Goal: Information Seeking & Learning: Learn about a topic

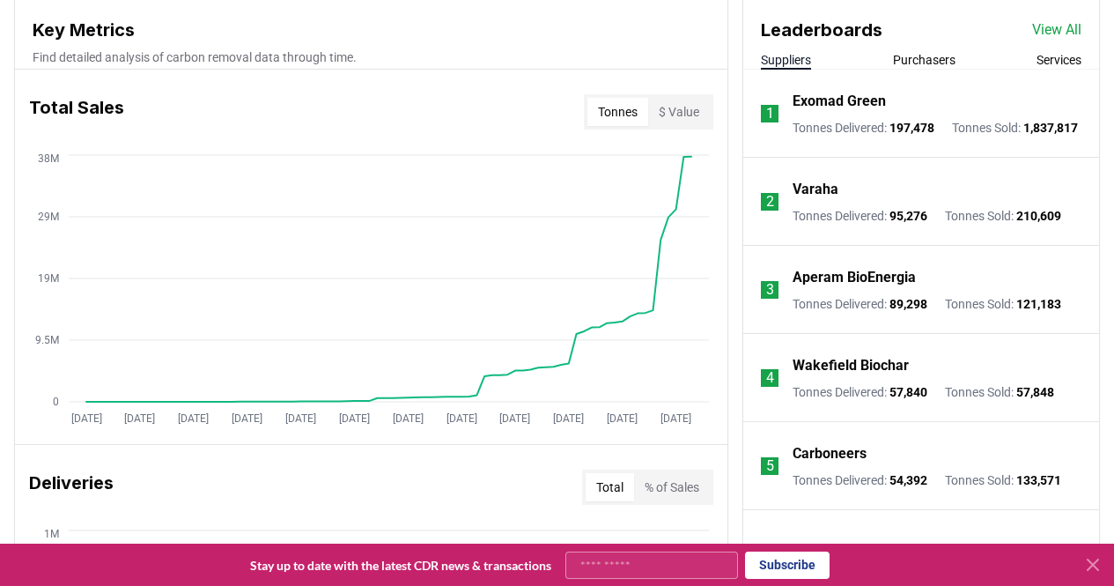
scroll to position [616, 0]
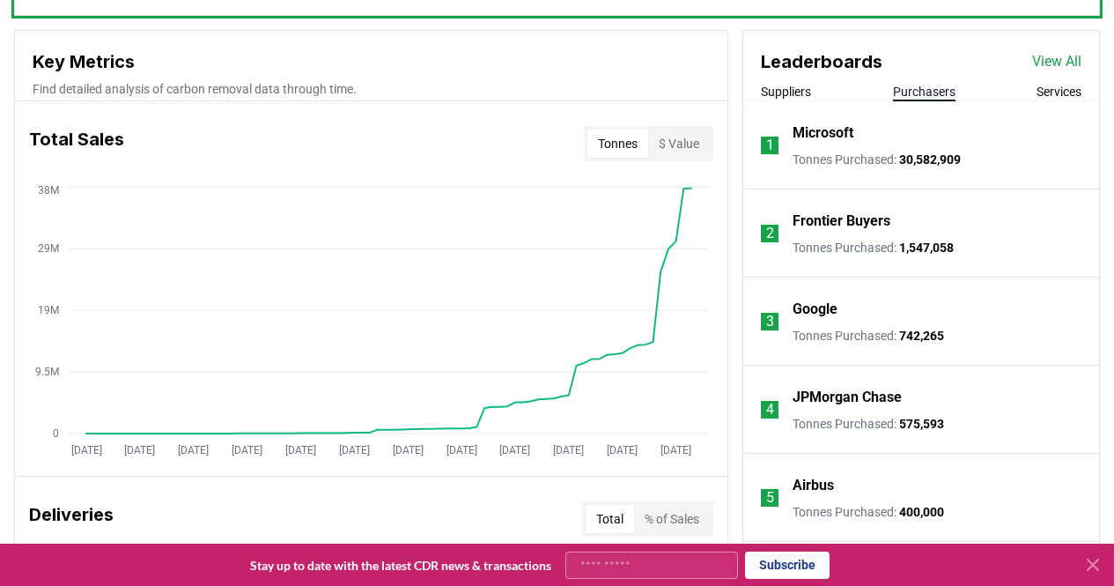
click at [935, 90] on button "Purchasers" at bounding box center [924, 92] width 63 height 18
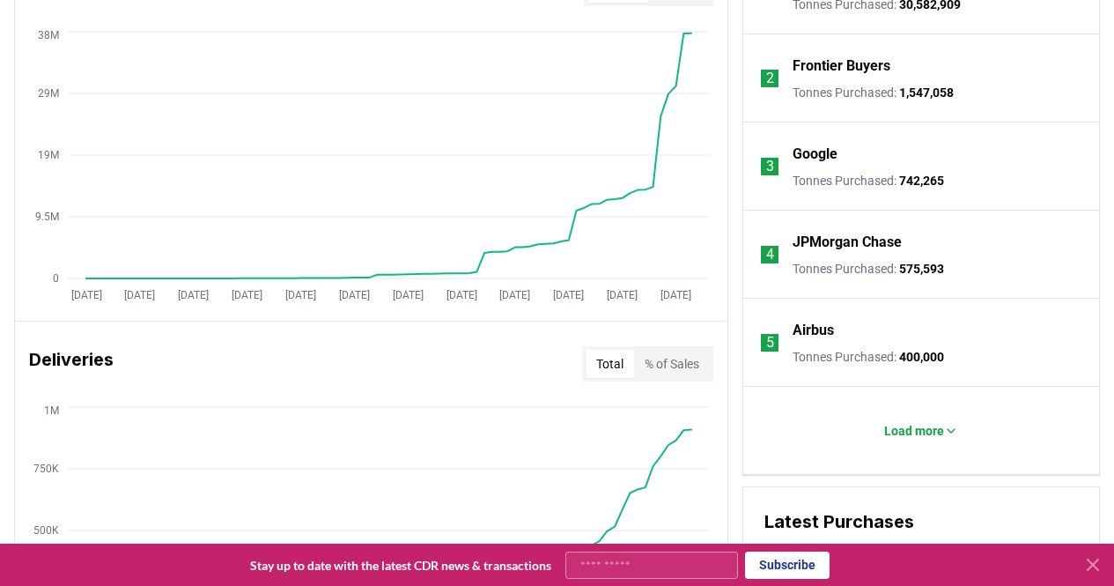
scroll to position [792, 0]
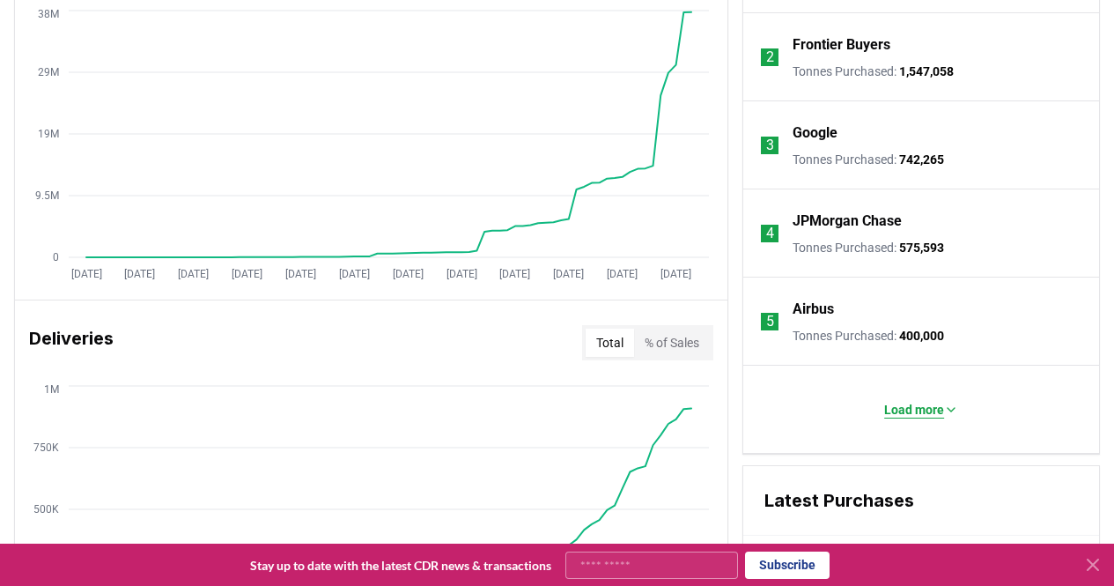
click at [951, 409] on icon at bounding box center [950, 410] width 7 height 4
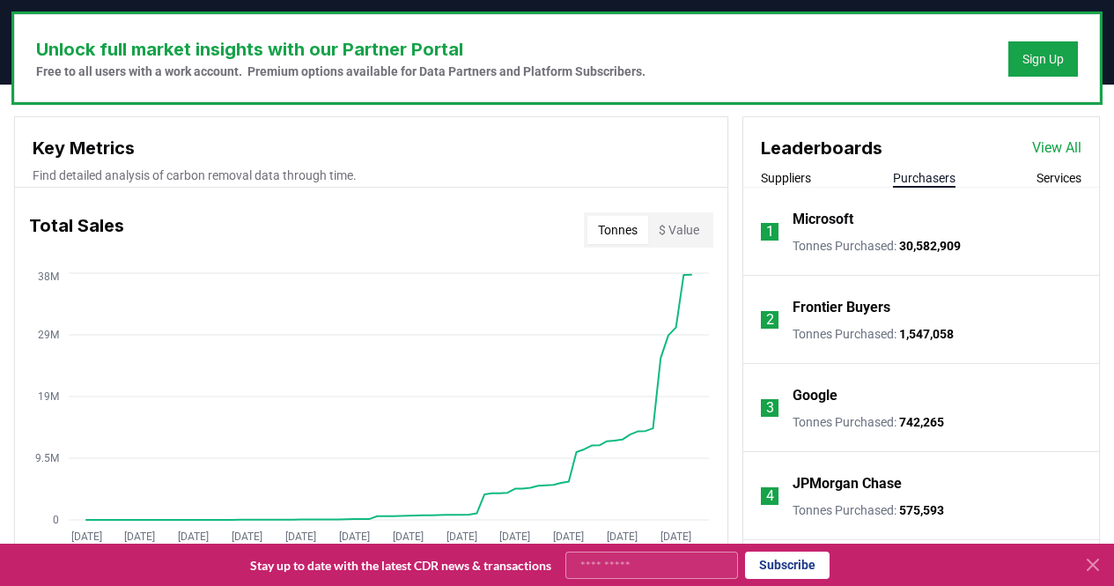
scroll to position [528, 0]
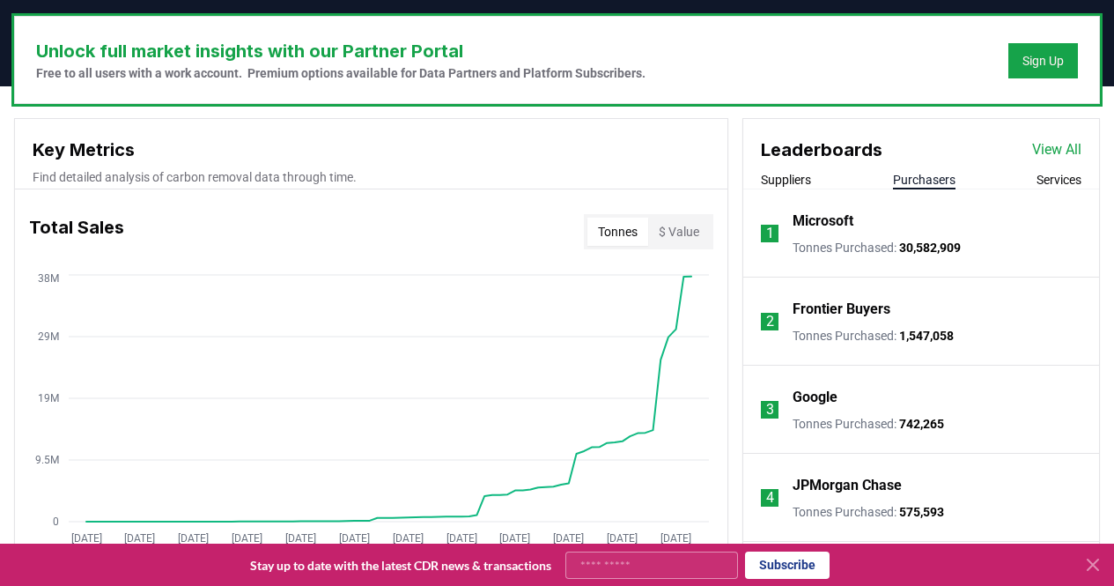
click at [1052, 147] on link "View All" at bounding box center [1056, 149] width 49 height 21
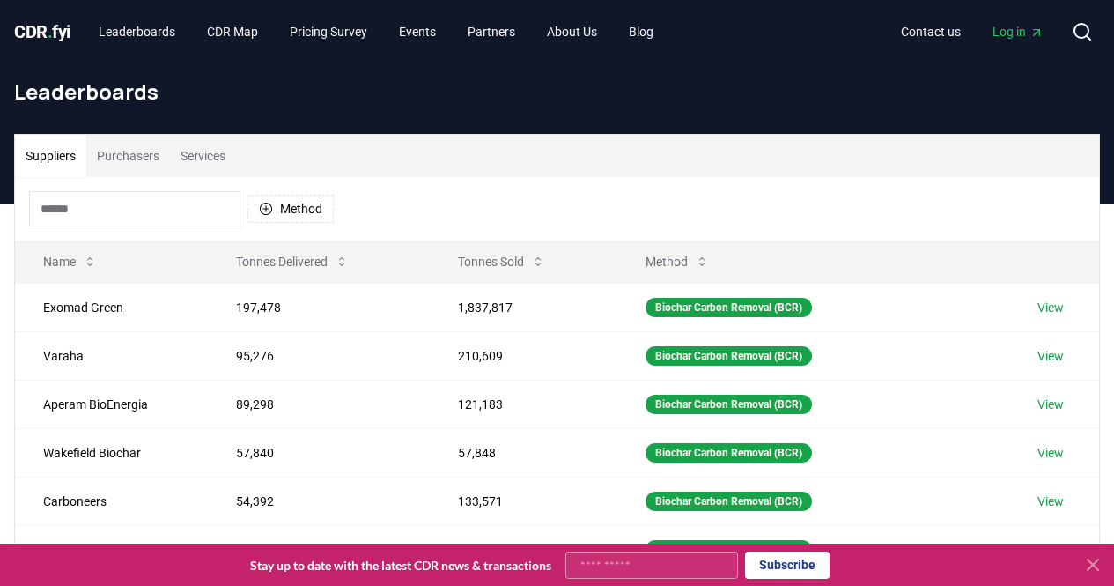
click at [132, 155] on button "Purchasers" at bounding box center [128, 156] width 84 height 42
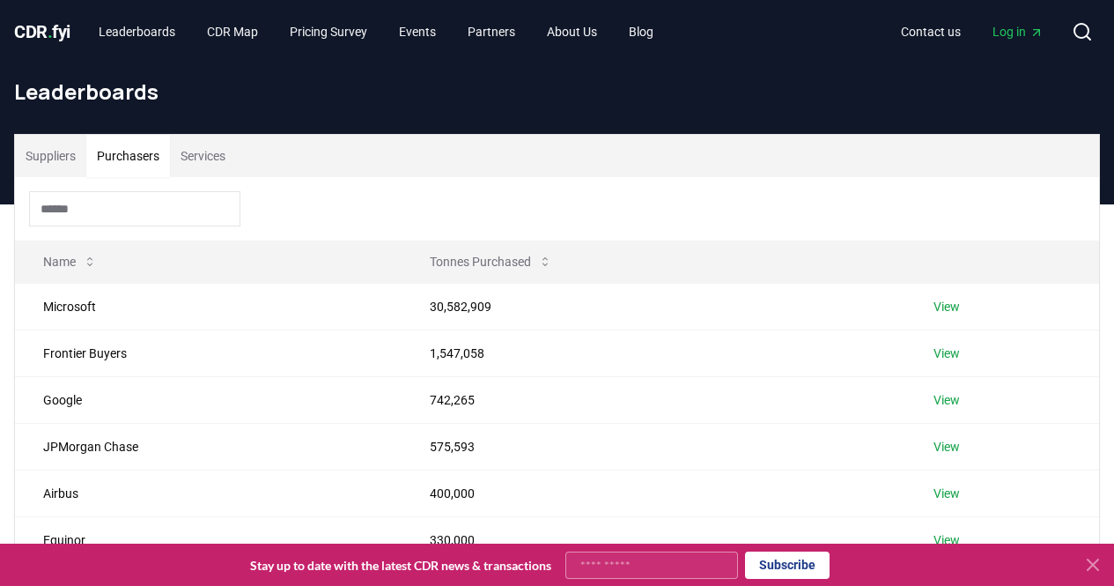
click at [210, 157] on button "Services" at bounding box center [203, 156] width 66 height 42
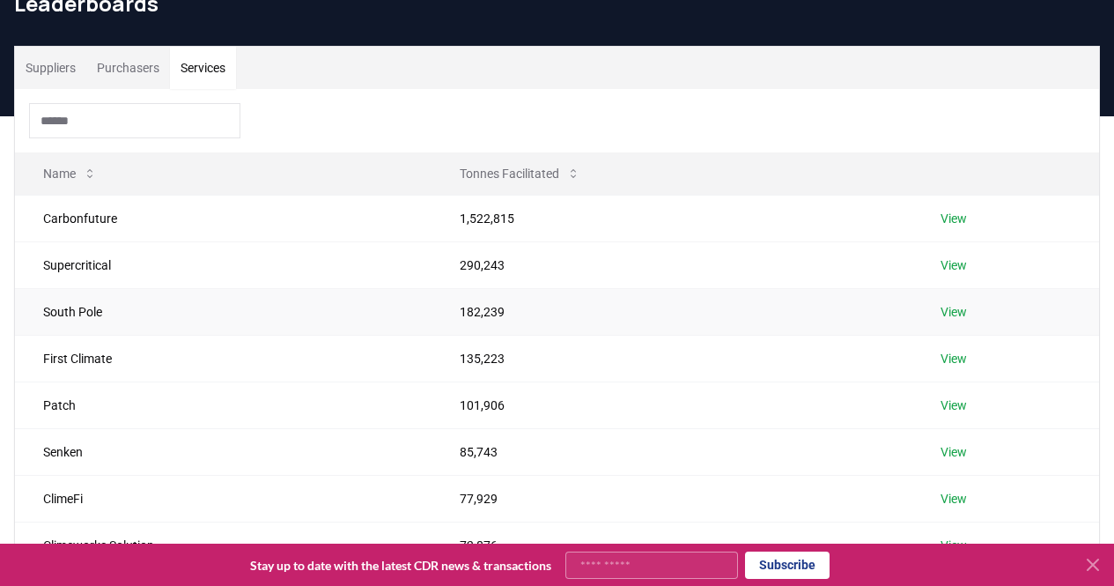
scroll to position [176, 0]
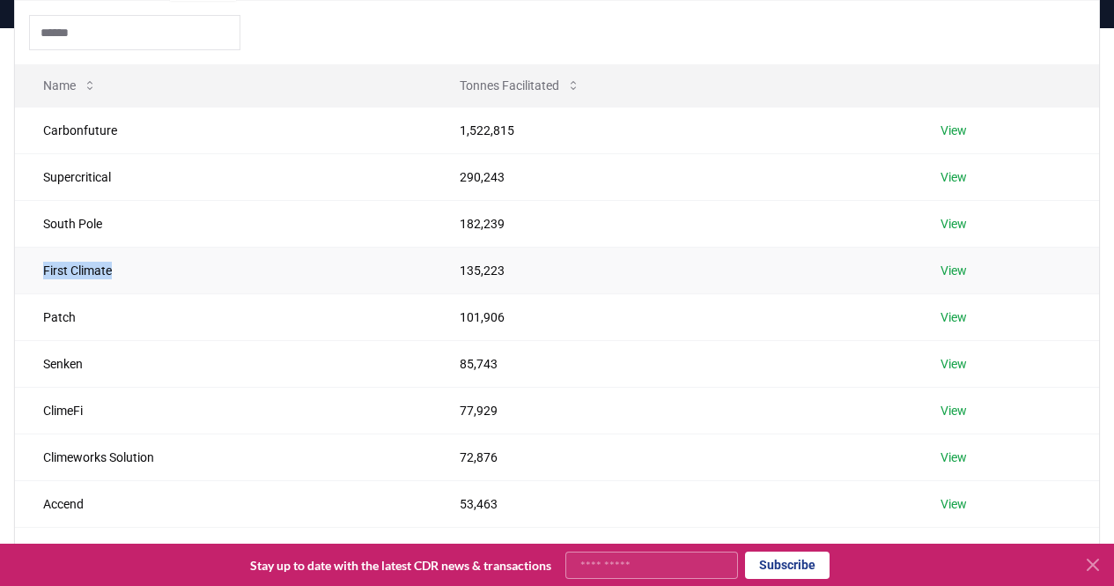
drag, startPoint x: 116, startPoint y: 269, endPoint x: 33, endPoint y: 276, distance: 83.9
click at [33, 276] on td "First Climate" at bounding box center [223, 270] width 416 height 47
copy td "First Climate"
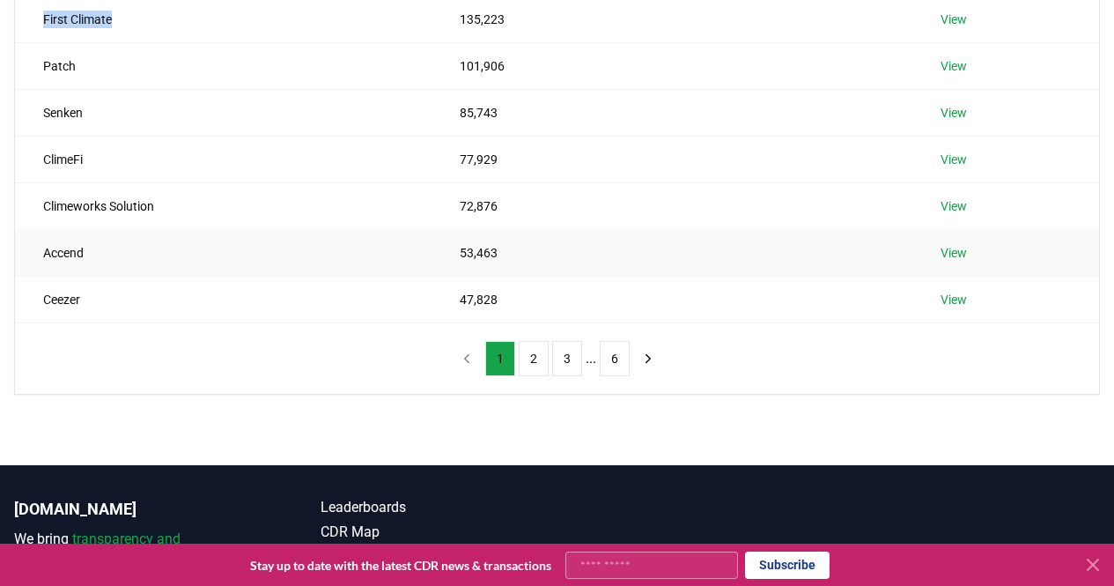
scroll to position [440, 0]
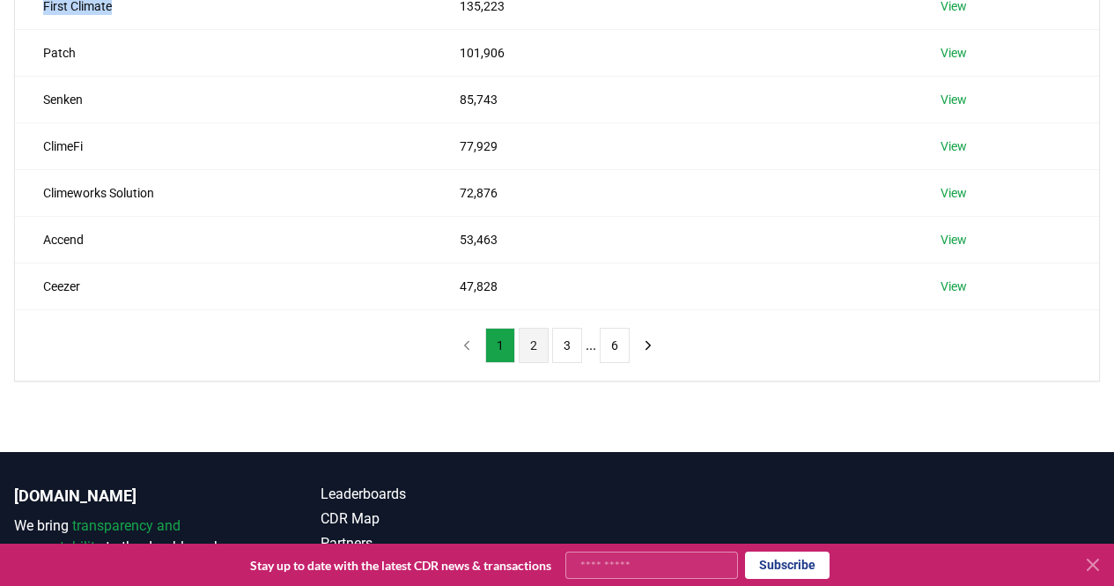
click at [534, 349] on button "2" at bounding box center [534, 345] width 30 height 35
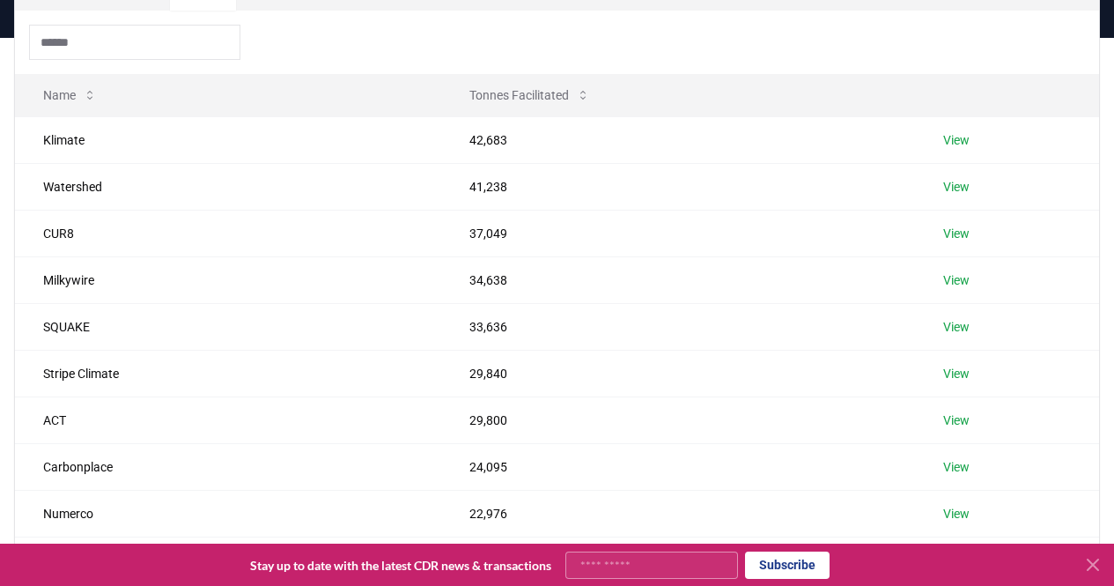
scroll to position [264, 0]
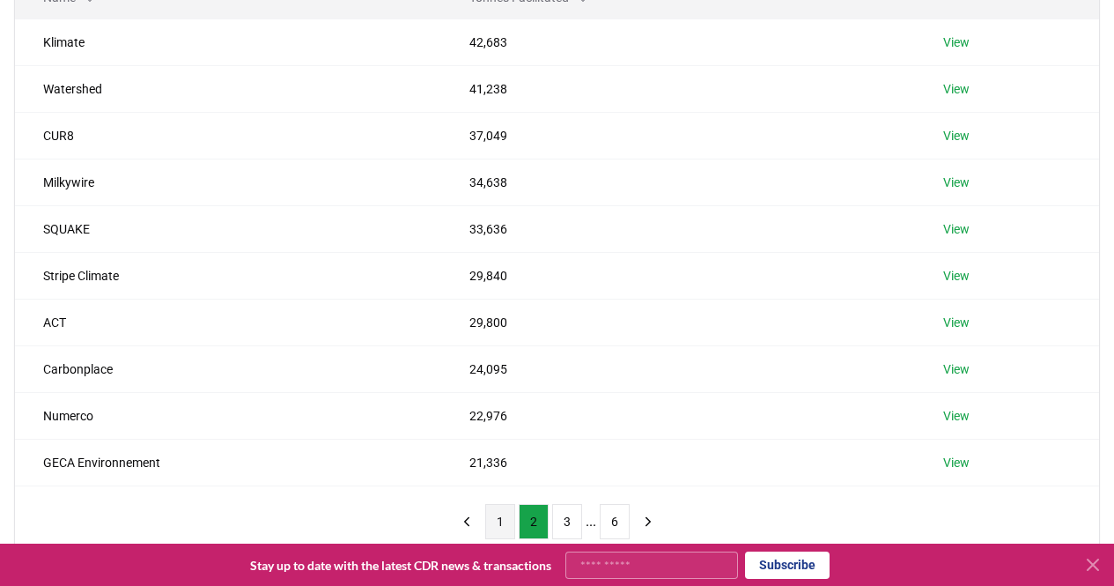
click at [499, 524] on button "1" at bounding box center [500, 521] width 30 height 35
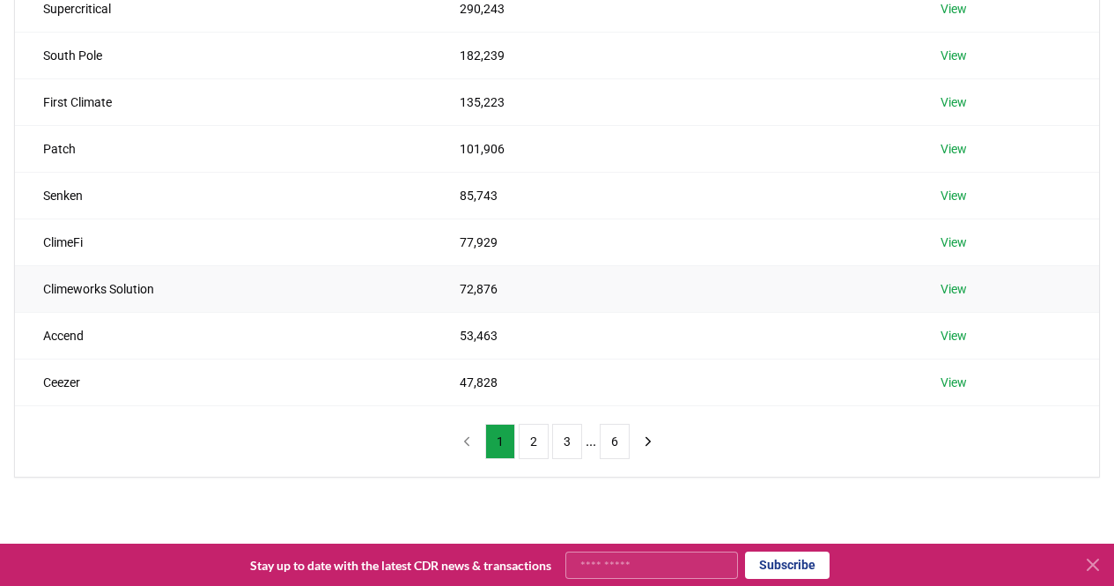
scroll to position [352, 0]
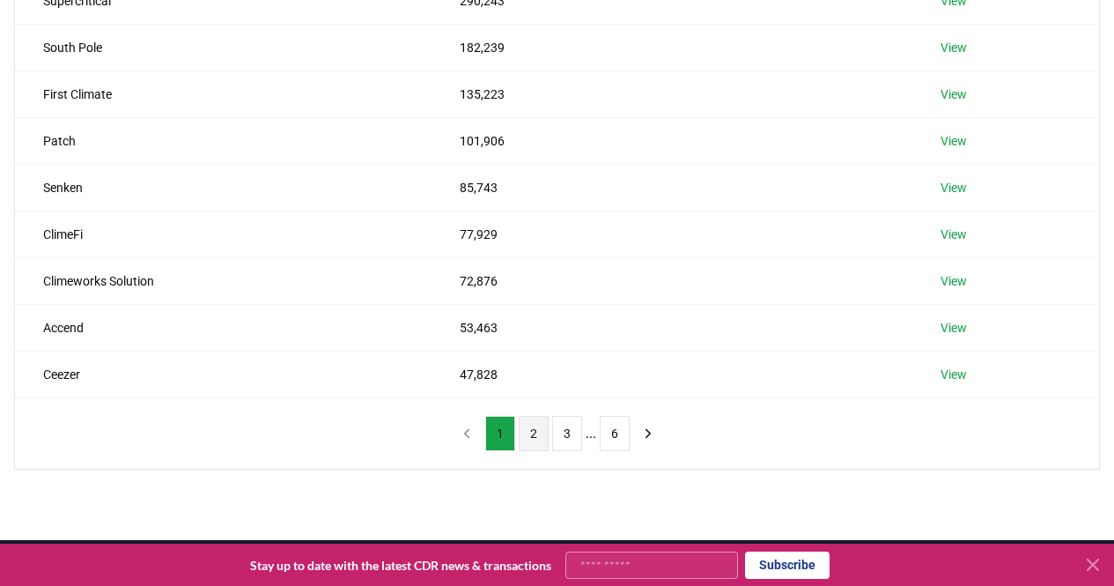
click at [532, 433] on button "2" at bounding box center [534, 433] width 30 height 35
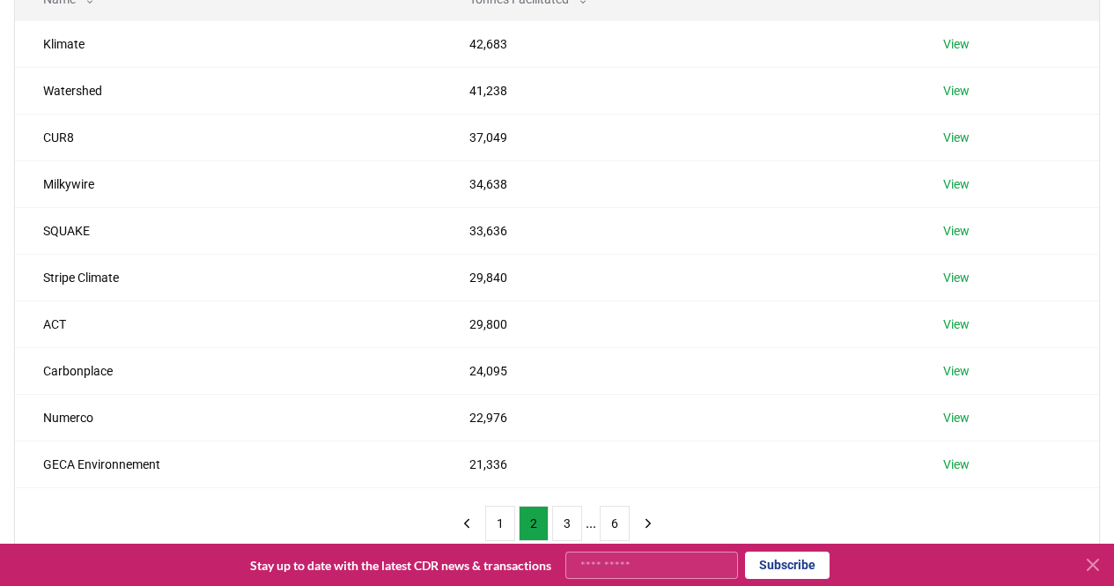
scroll to position [264, 0]
click at [561, 525] on button "3" at bounding box center [567, 521] width 30 height 35
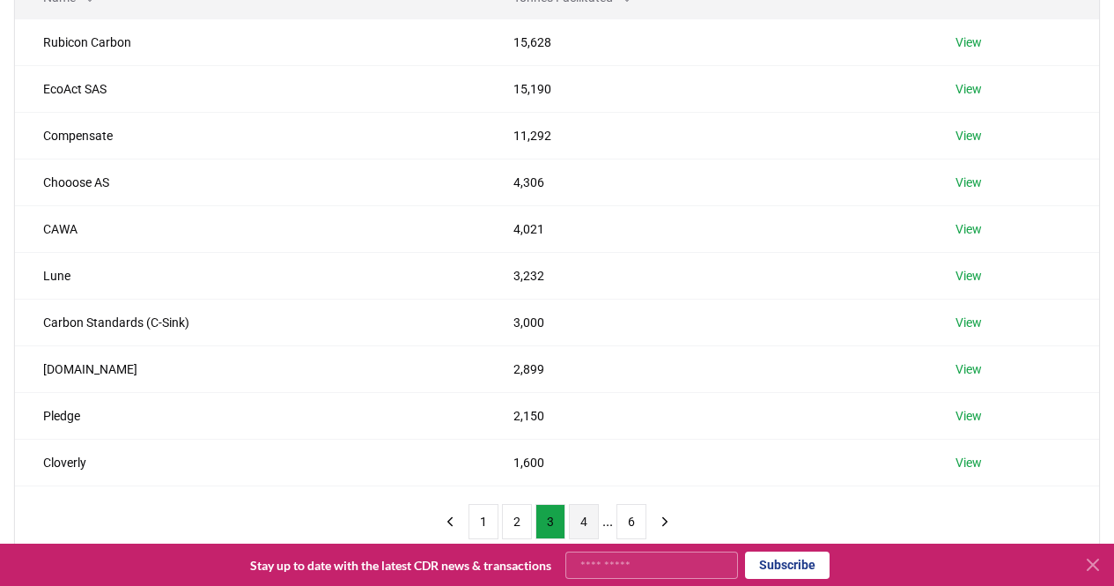
click at [590, 531] on button "4" at bounding box center [584, 521] width 30 height 35
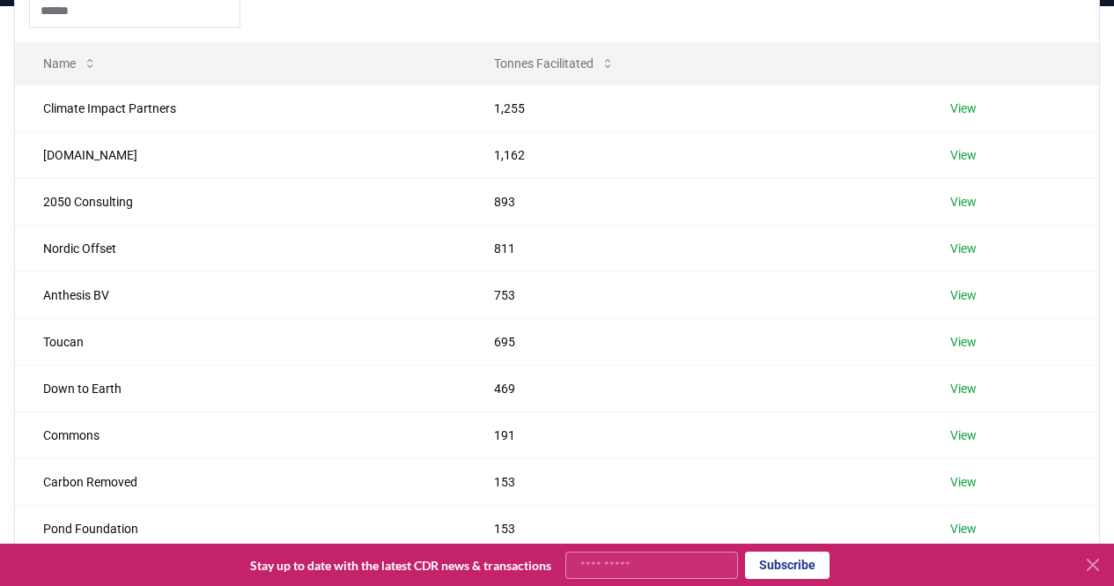
scroll to position [352, 0]
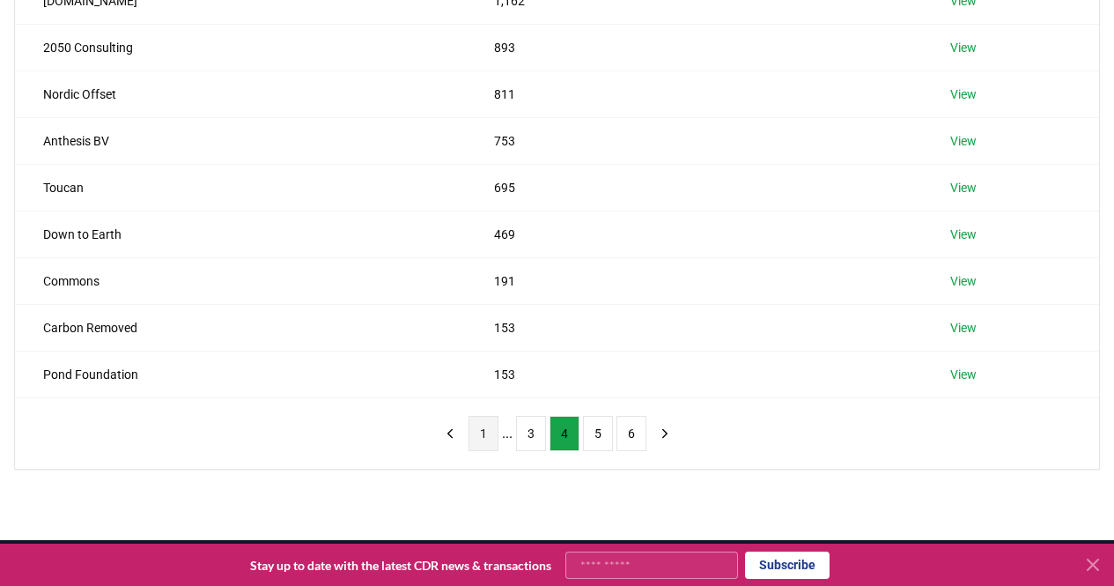
click at [479, 440] on button "1" at bounding box center [483, 433] width 30 height 35
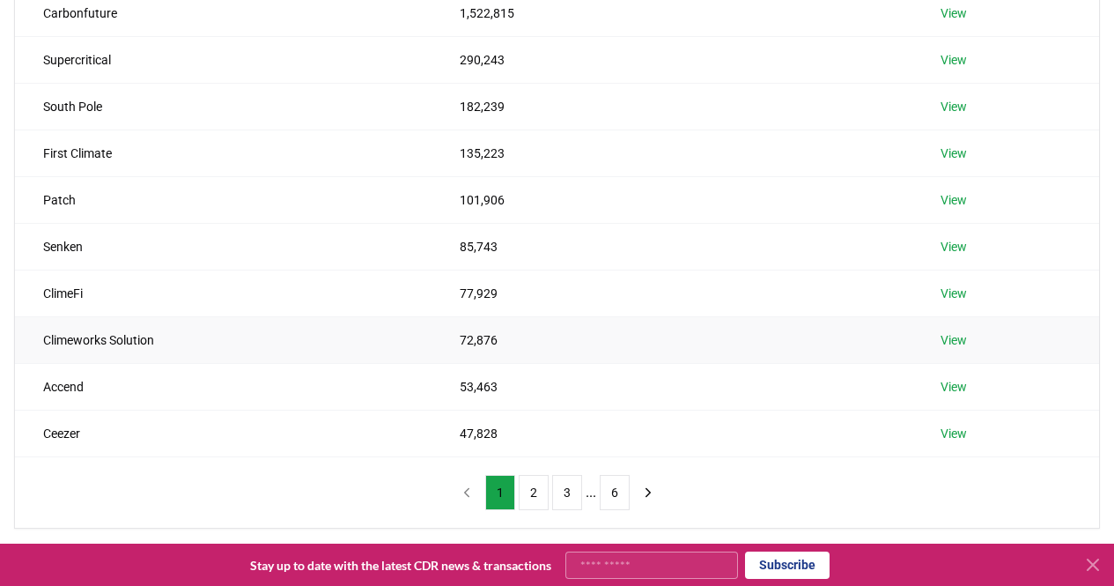
scroll to position [264, 0]
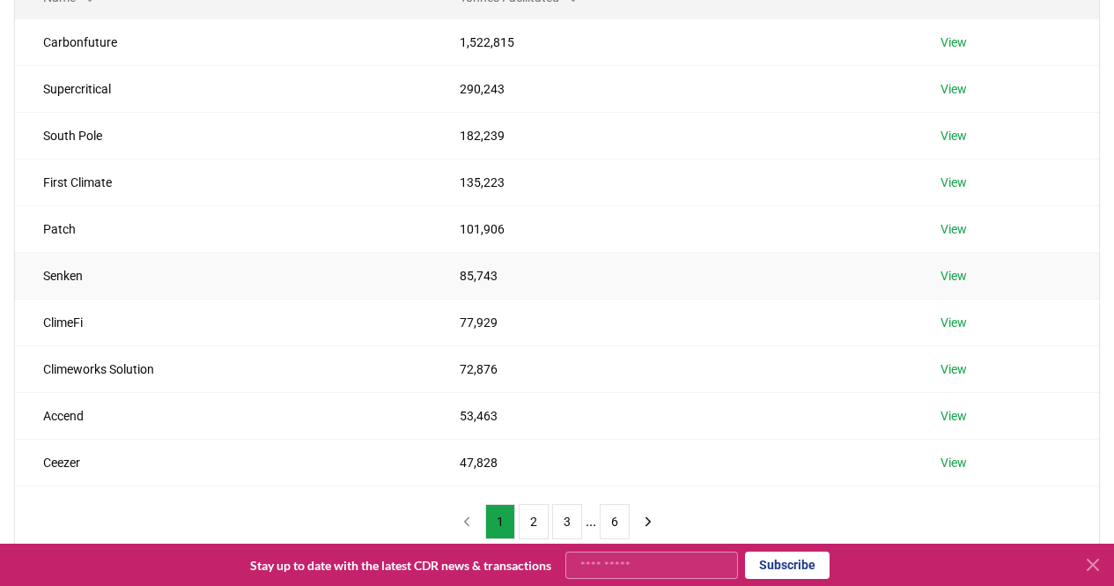
click at [962, 279] on link "View" at bounding box center [953, 276] width 26 height 18
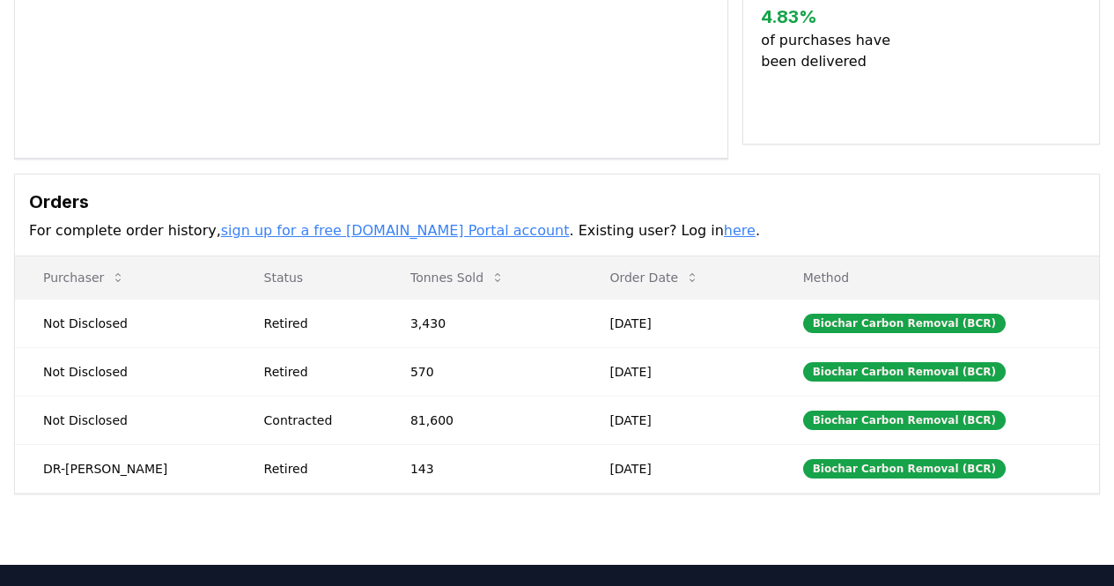
scroll to position [176, 0]
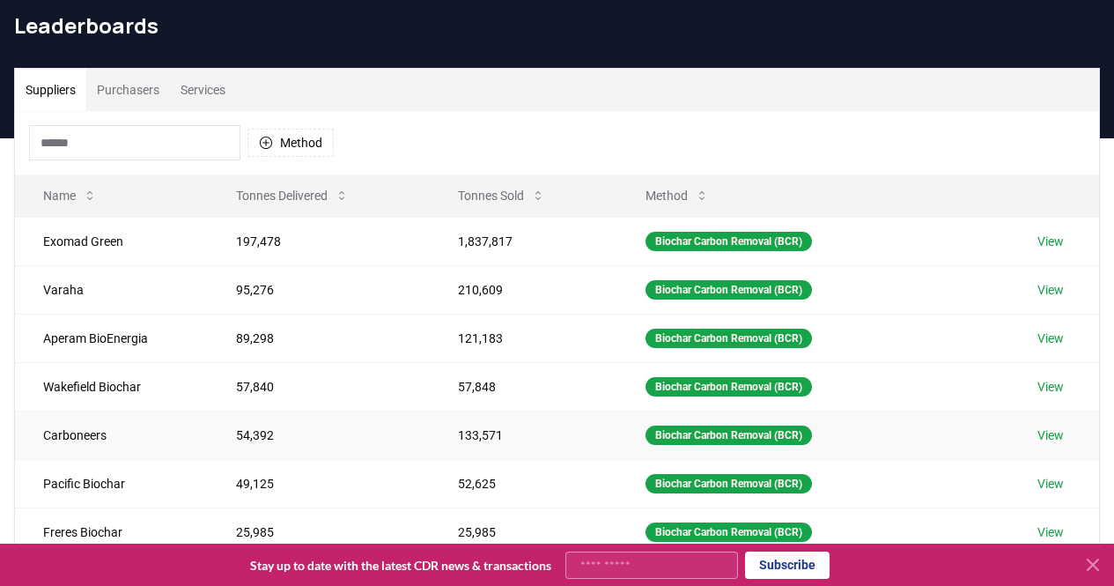
scroll to position [88, 0]
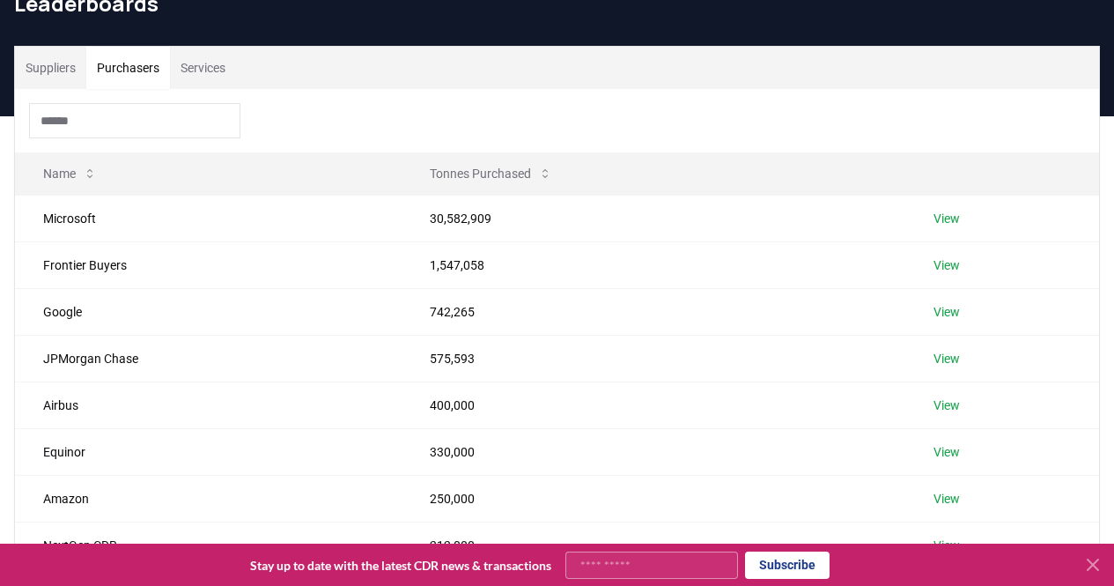
click at [152, 67] on button "Purchasers" at bounding box center [128, 68] width 84 height 42
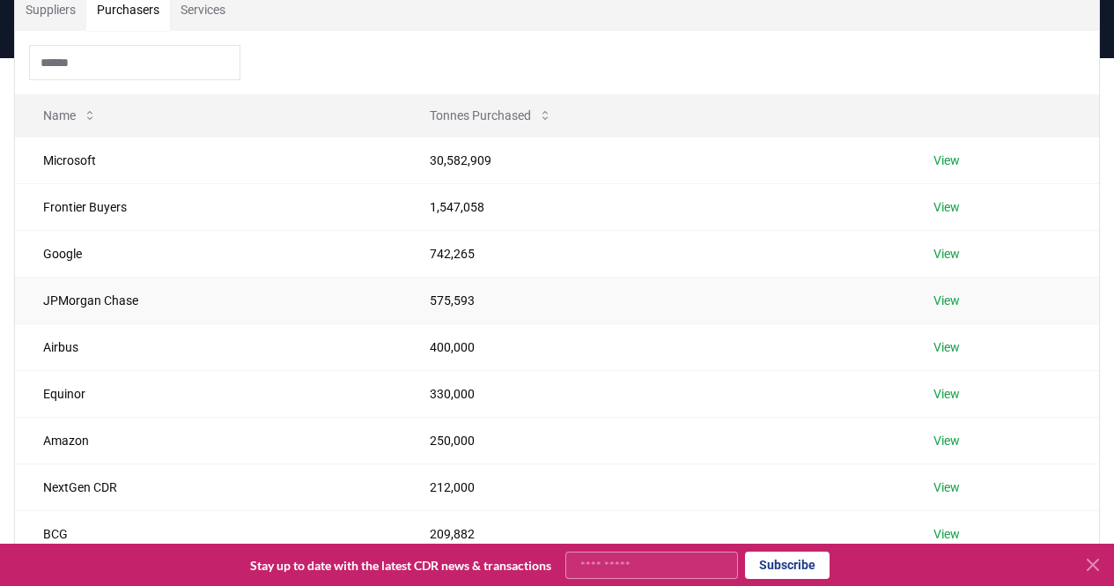
scroll to position [176, 0]
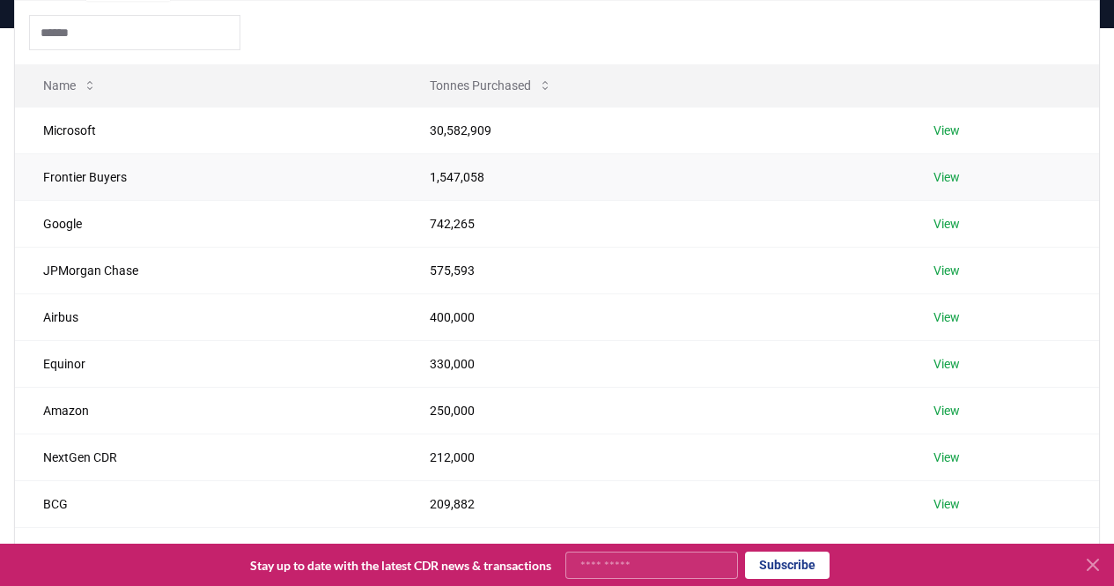
click at [952, 176] on link "View" at bounding box center [946, 177] width 26 height 18
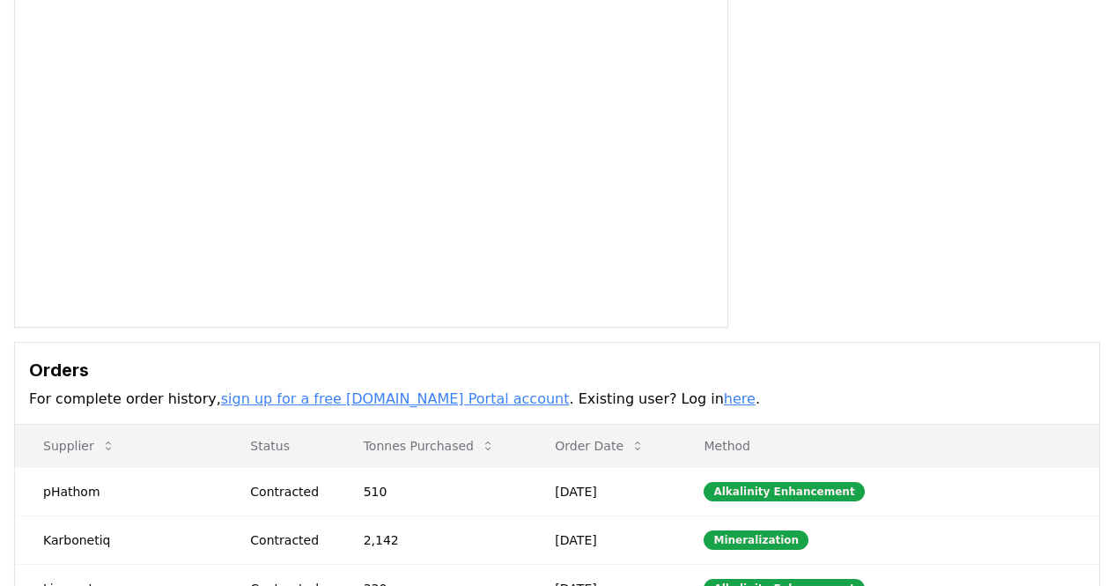
scroll to position [440, 0]
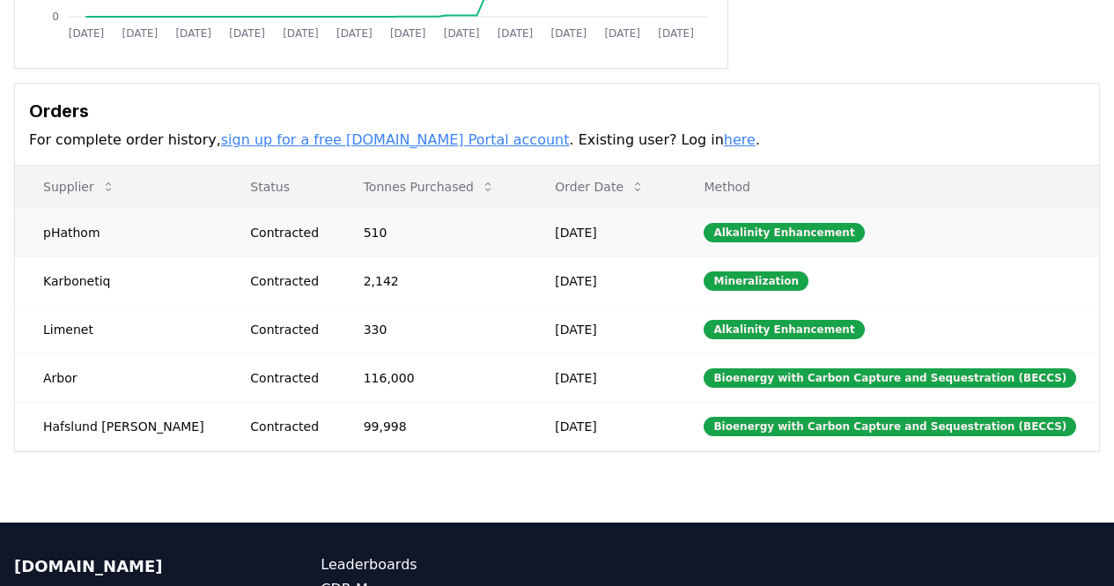
drag, startPoint x: 99, startPoint y: 229, endPoint x: 35, endPoint y: 232, distance: 64.4
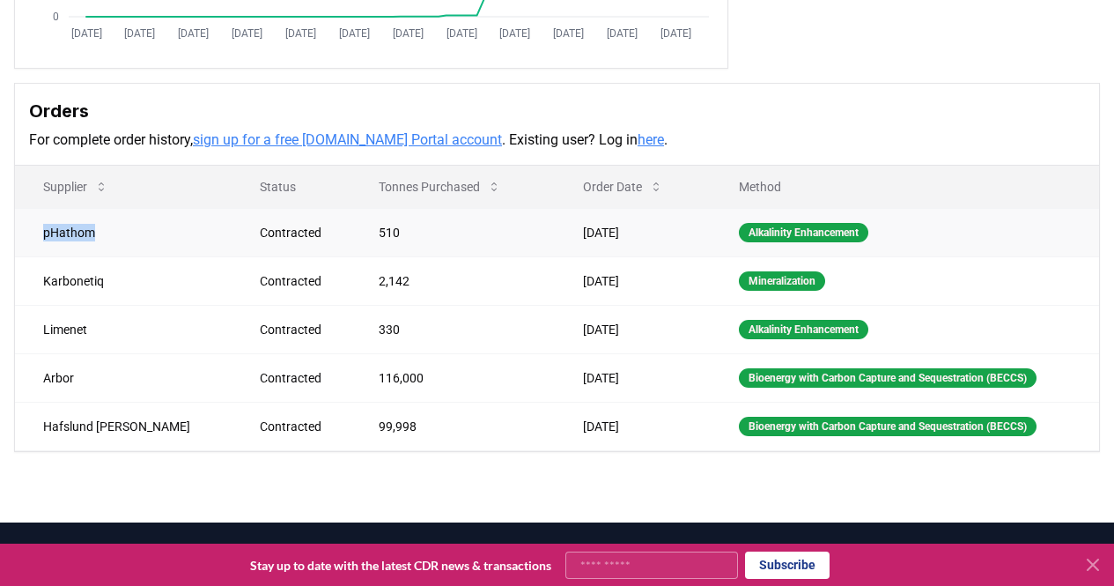
drag, startPoint x: 46, startPoint y: 231, endPoint x: 99, endPoint y: 237, distance: 54.1
click at [99, 237] on td "pHathom" at bounding box center [123, 232] width 217 height 48
copy td "pHathom"
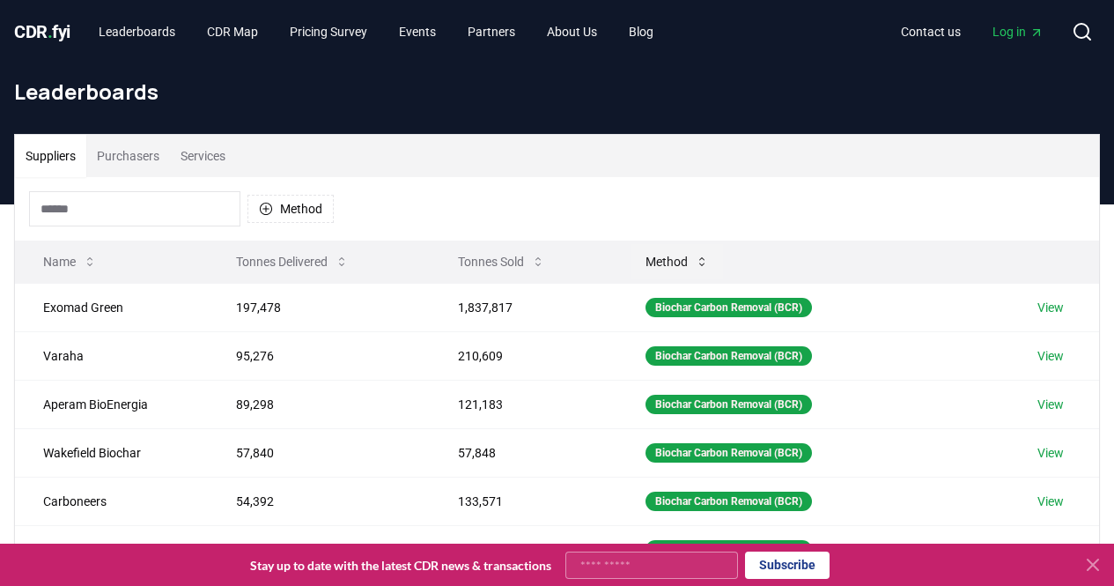
click at [702, 262] on icon at bounding box center [702, 261] width 14 height 14
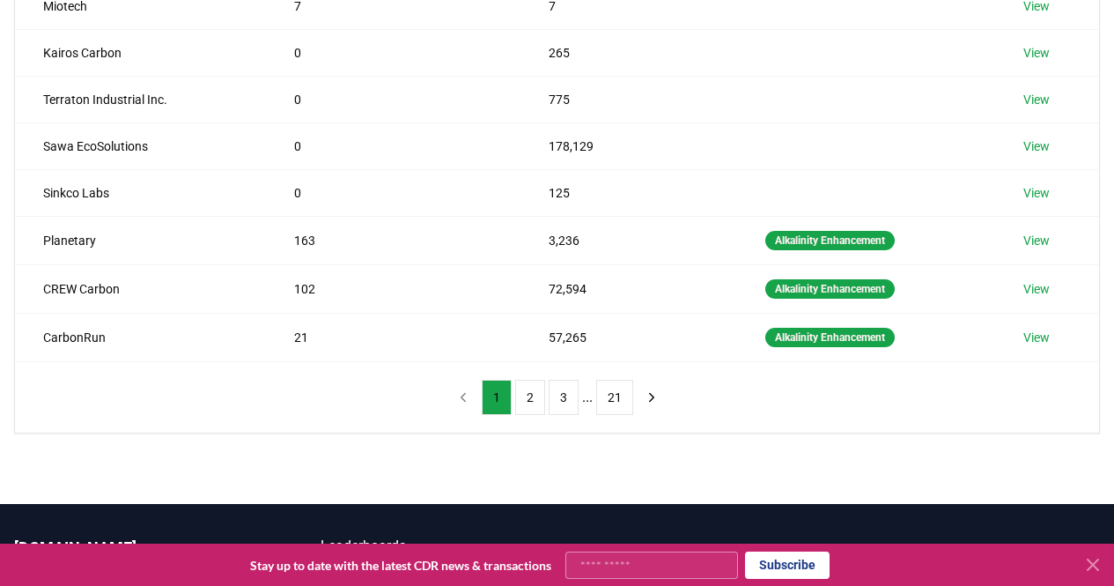
scroll to position [440, 0]
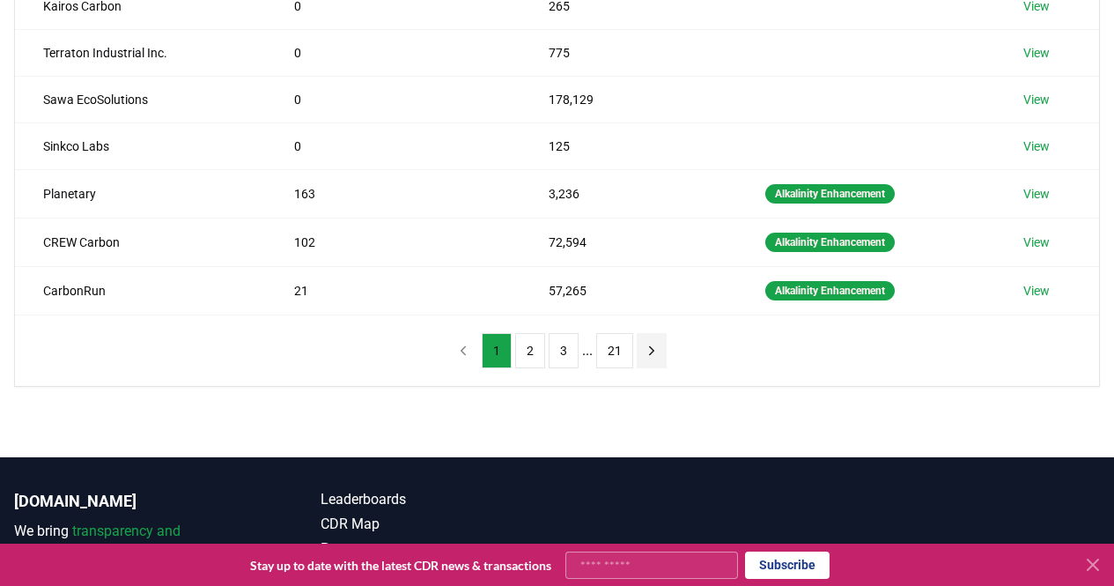
click at [649, 356] on icon "next page" at bounding box center [652, 351] width 16 height 16
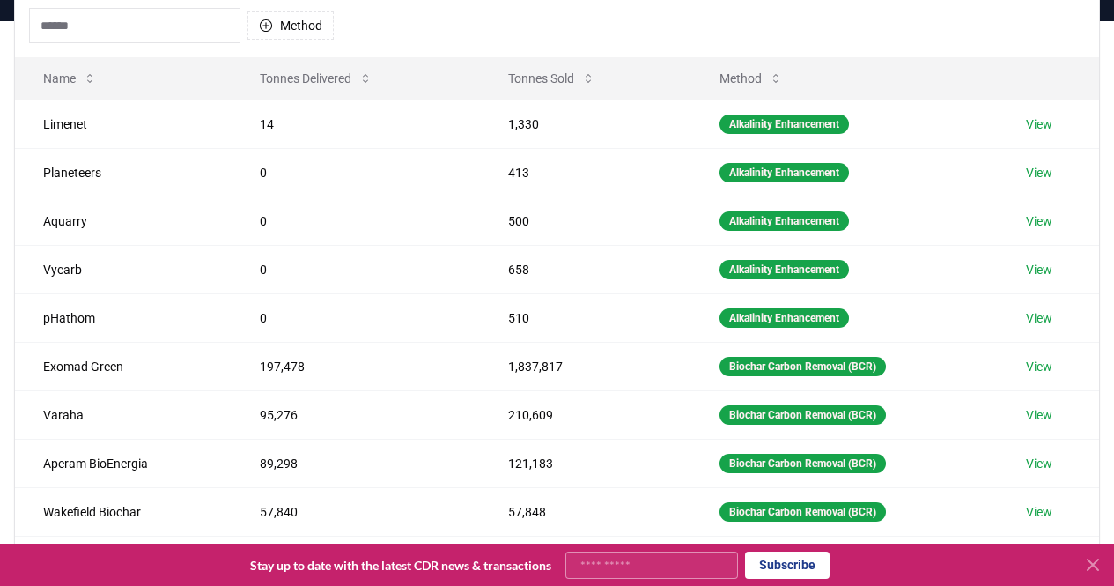
scroll to position [176, 0]
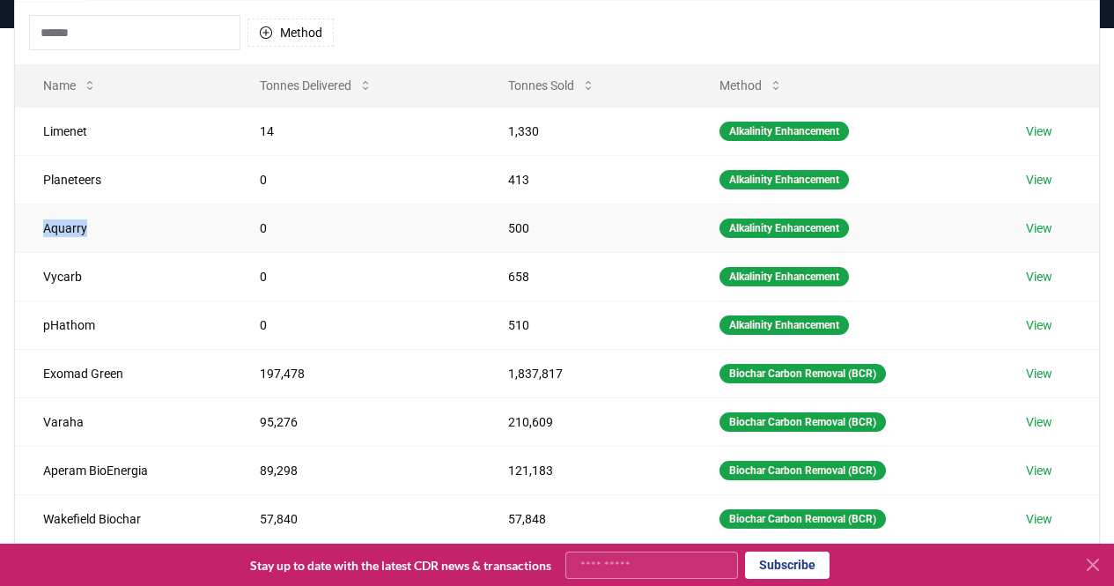
drag, startPoint x: 91, startPoint y: 229, endPoint x: 43, endPoint y: 236, distance: 48.1
click at [43, 236] on td "Aquarry" at bounding box center [123, 227] width 217 height 48
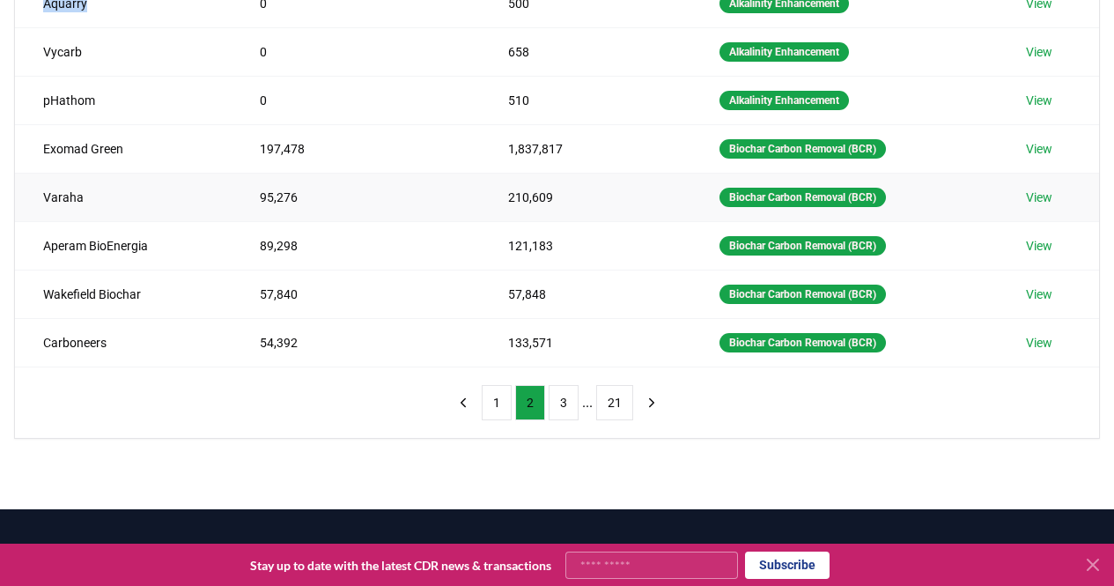
scroll to position [440, 0]
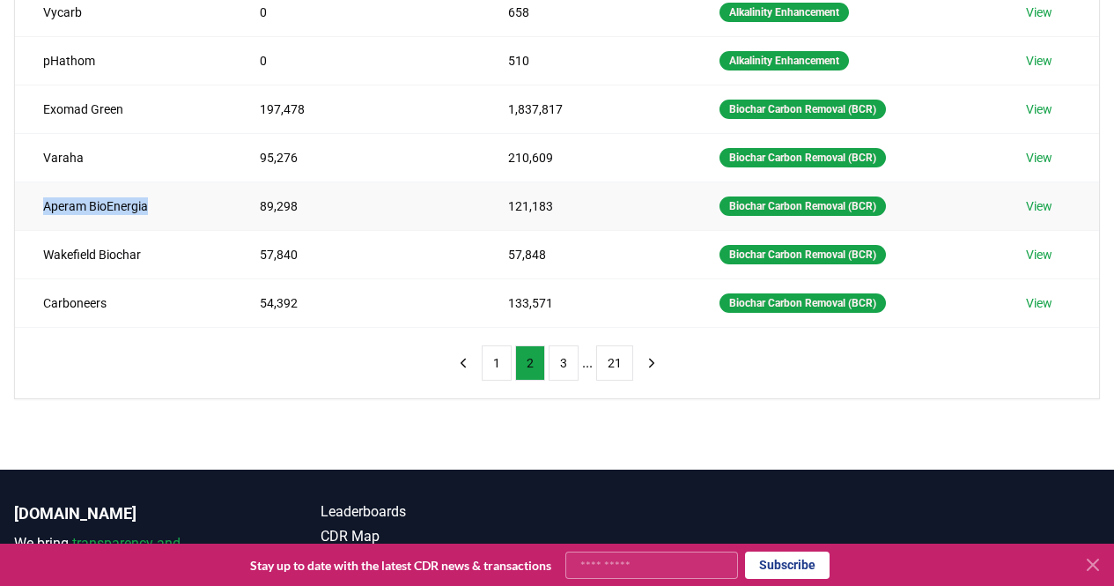
drag, startPoint x: 147, startPoint y: 205, endPoint x: 41, endPoint y: 192, distance: 106.5
click at [41, 192] on td "Aperam BioEnergia" at bounding box center [123, 205] width 217 height 48
copy td "Aperam BioEnergia"
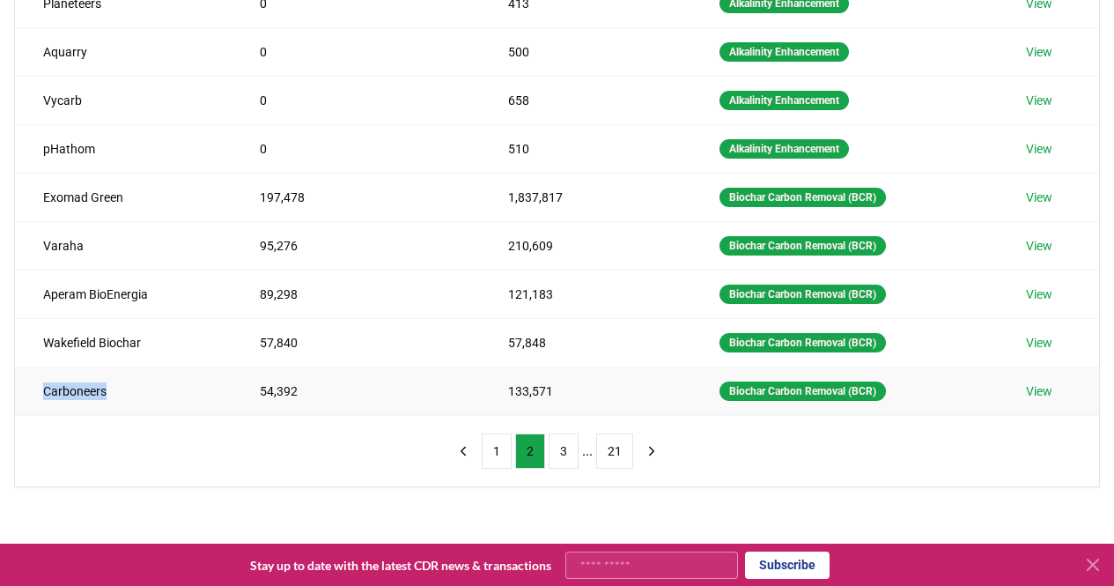
drag, startPoint x: 107, startPoint y: 391, endPoint x: 35, endPoint y: 395, distance: 71.5
click at [35, 395] on td "Carboneers" at bounding box center [123, 390] width 217 height 48
copy td "Carboneers"
